Goal: Find specific page/section

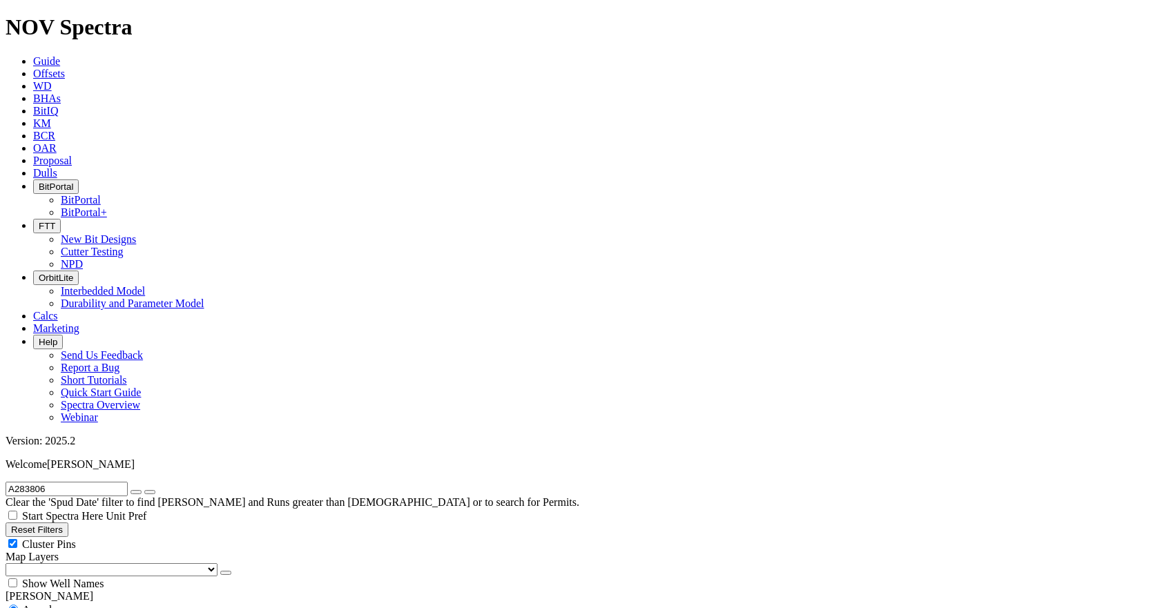
radio input "false"
radio input "true"
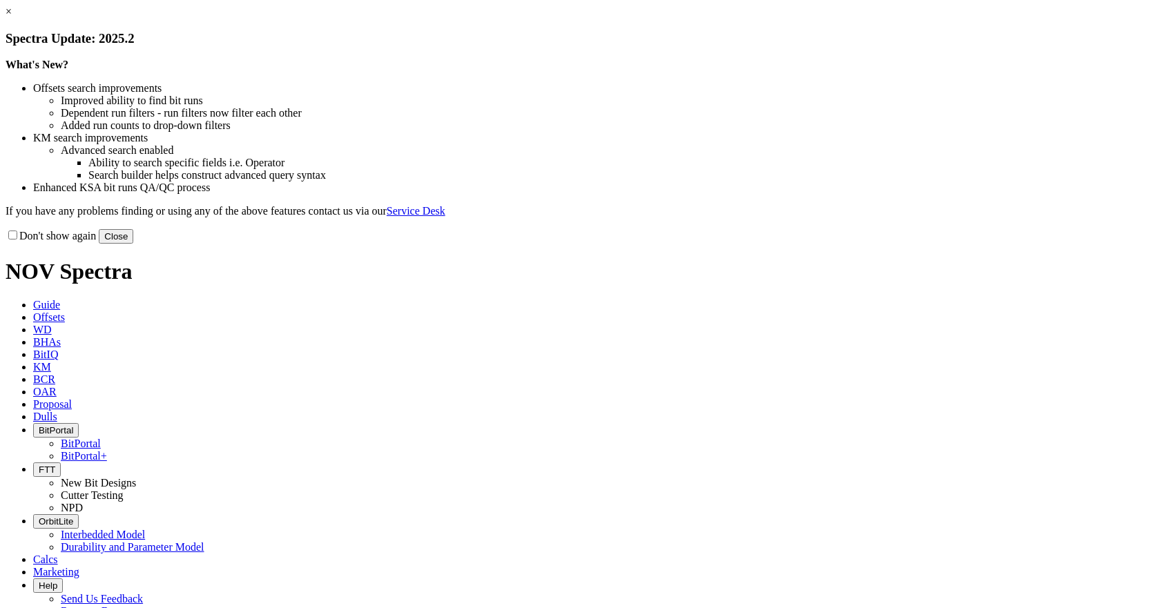
click at [133, 244] on button "Close" at bounding box center [116, 236] width 35 height 15
